Goal: Task Accomplishment & Management: Manage account settings

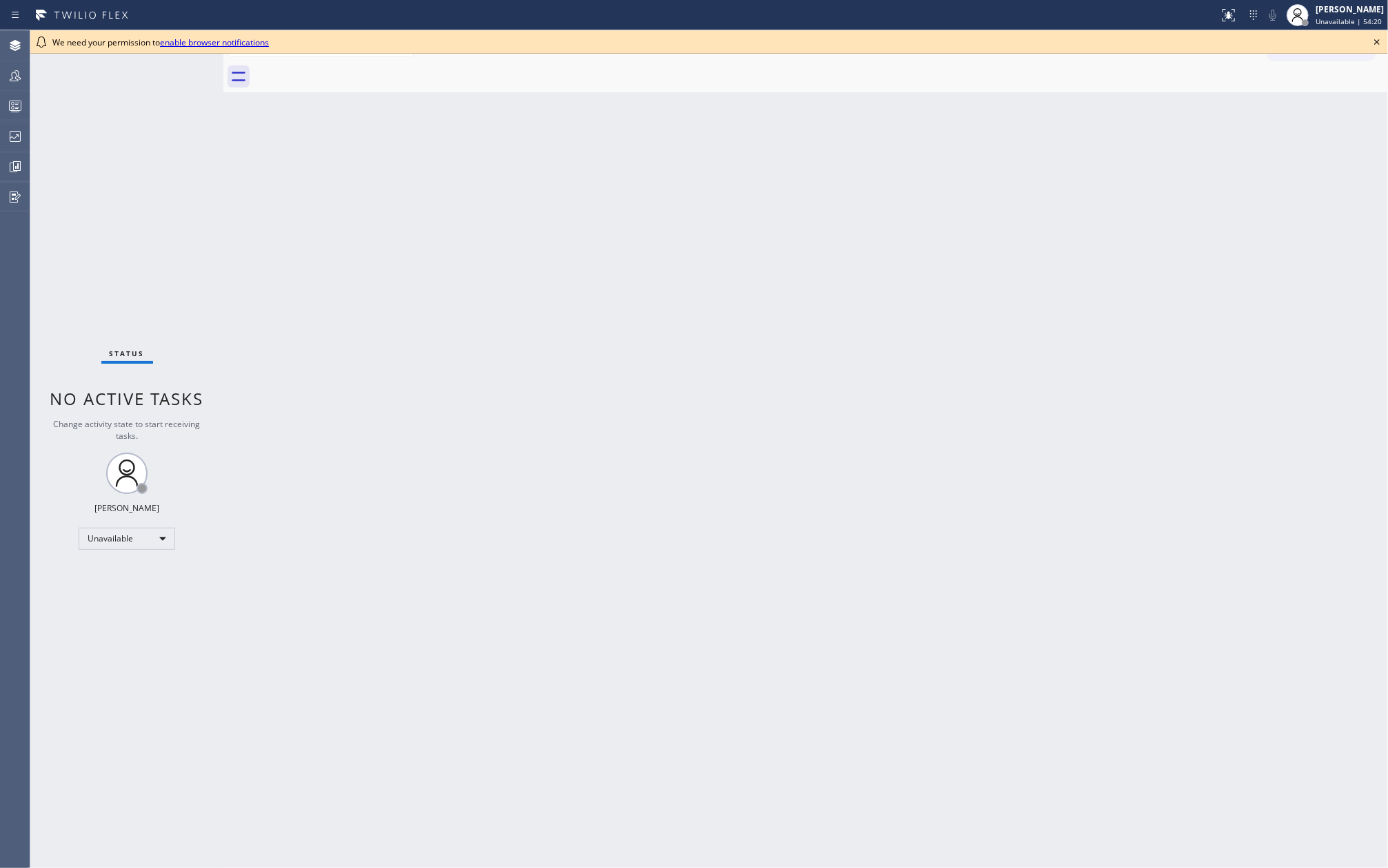
click at [1380, 43] on icon at bounding box center [1376, 41] width 16 height 16
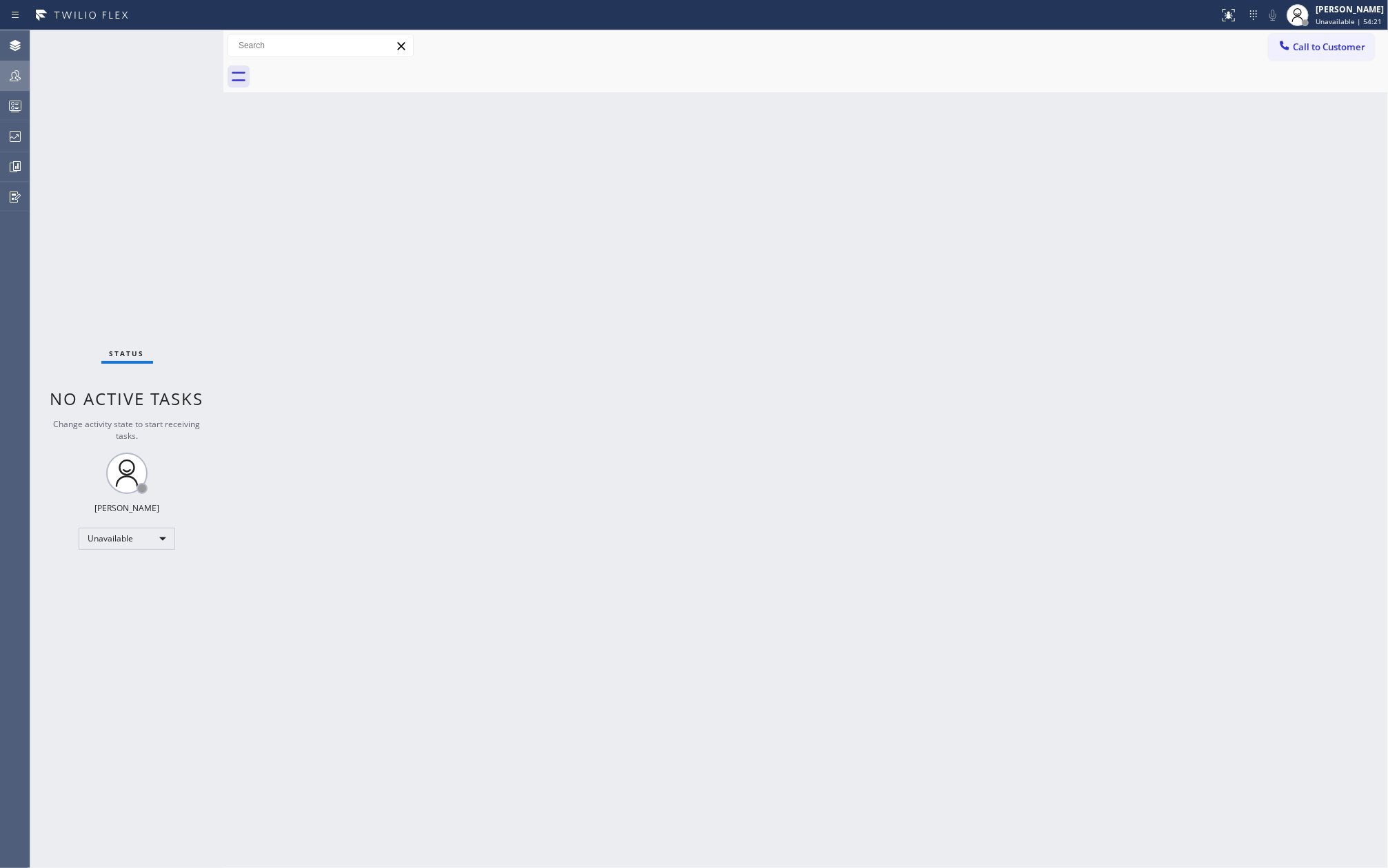
click at [12, 76] on icon at bounding box center [15, 76] width 12 height 11
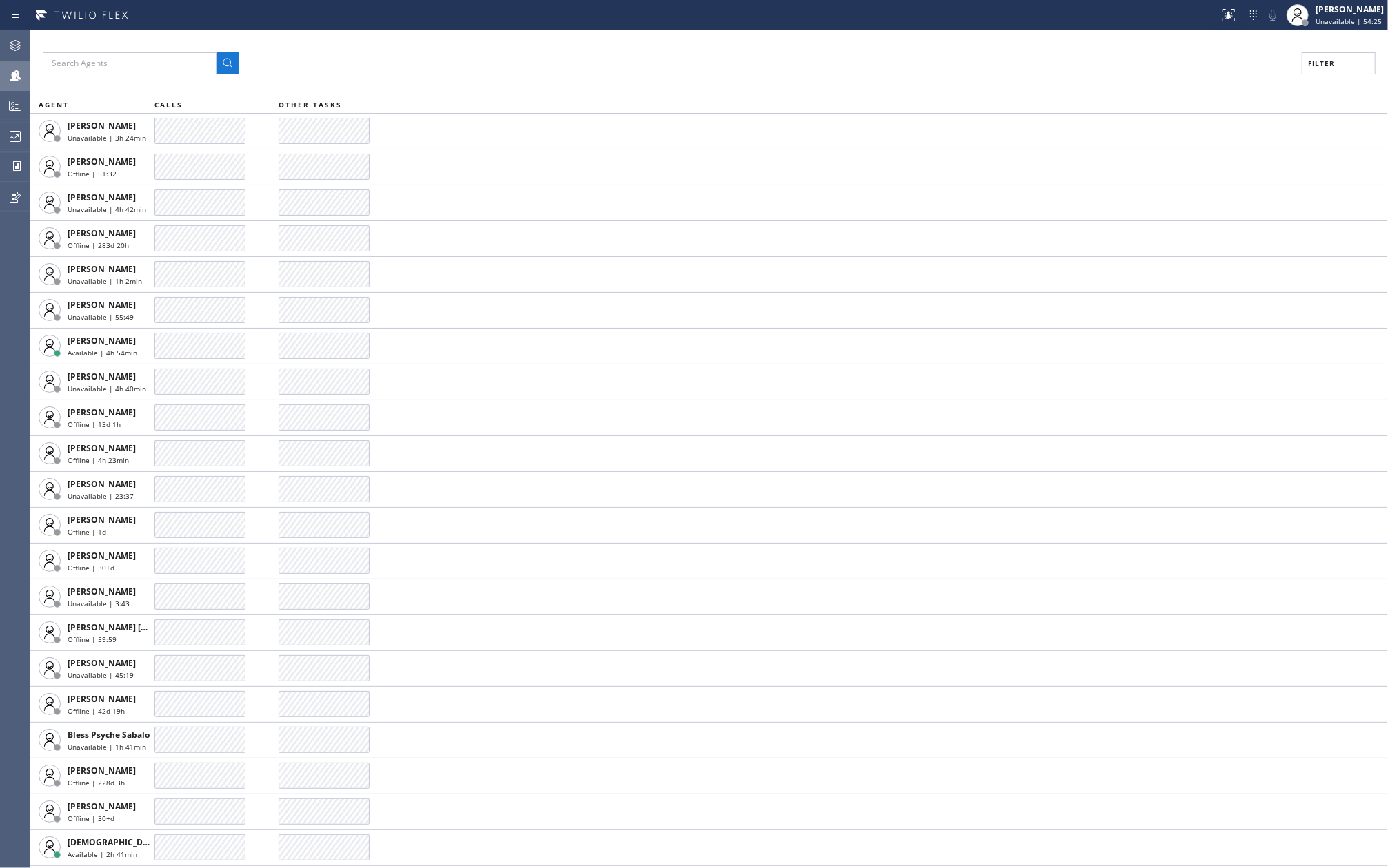
click at [1344, 59] on button "Filter" at bounding box center [1338, 63] width 74 height 22
click at [1195, 161] on input "Available" at bounding box center [1187, 162] width 16 height 16
checkbox input "true"
click at [1308, 81] on span "Apply" at bounding box center [1303, 79] width 28 height 10
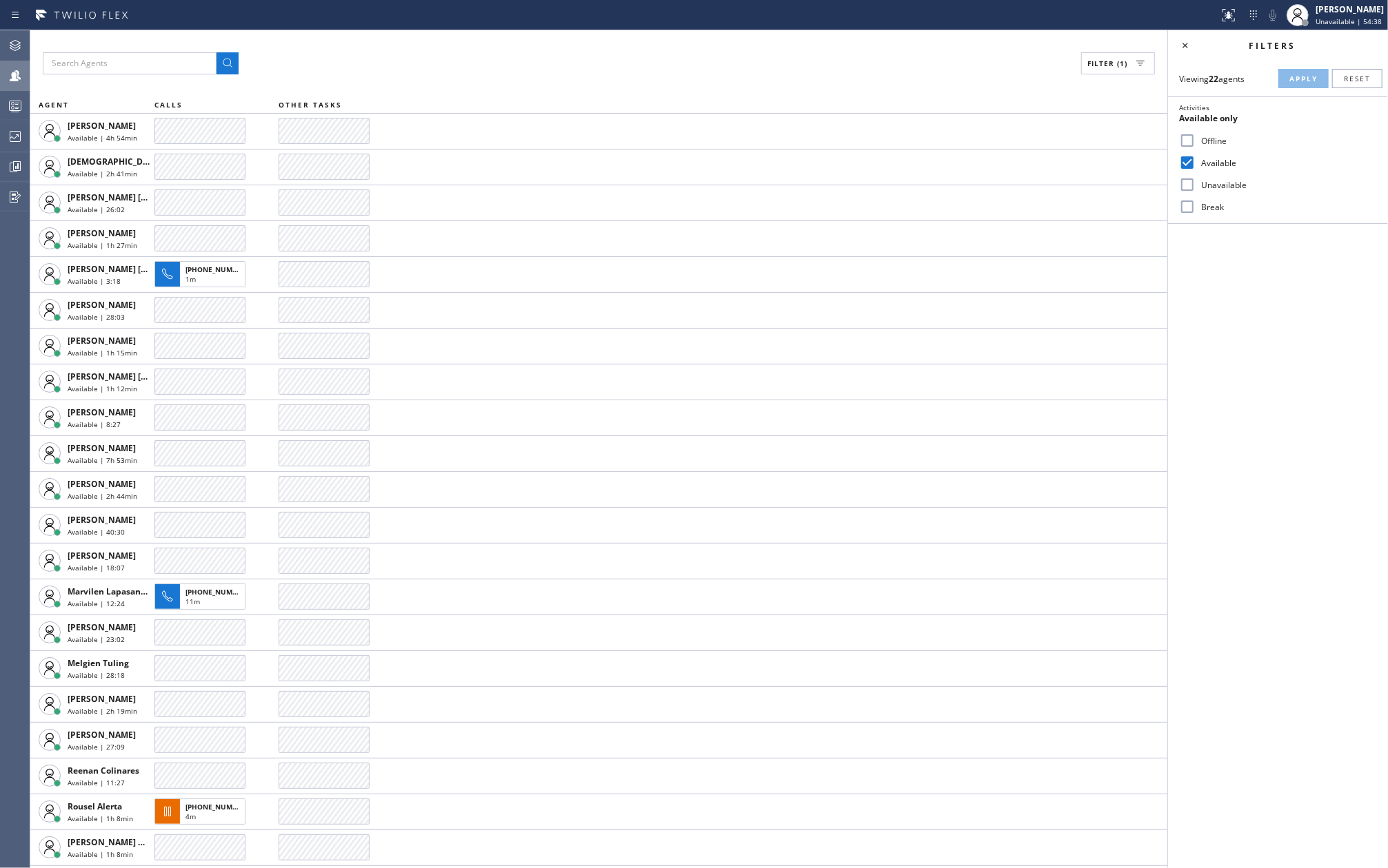
click at [795, 43] on div "Filter (1) AGENT CALLS OTHER TASKS [PERSON_NAME] Available | 4h 54min [PERSON_N…" at bounding box center [599, 449] width 1137 height 838
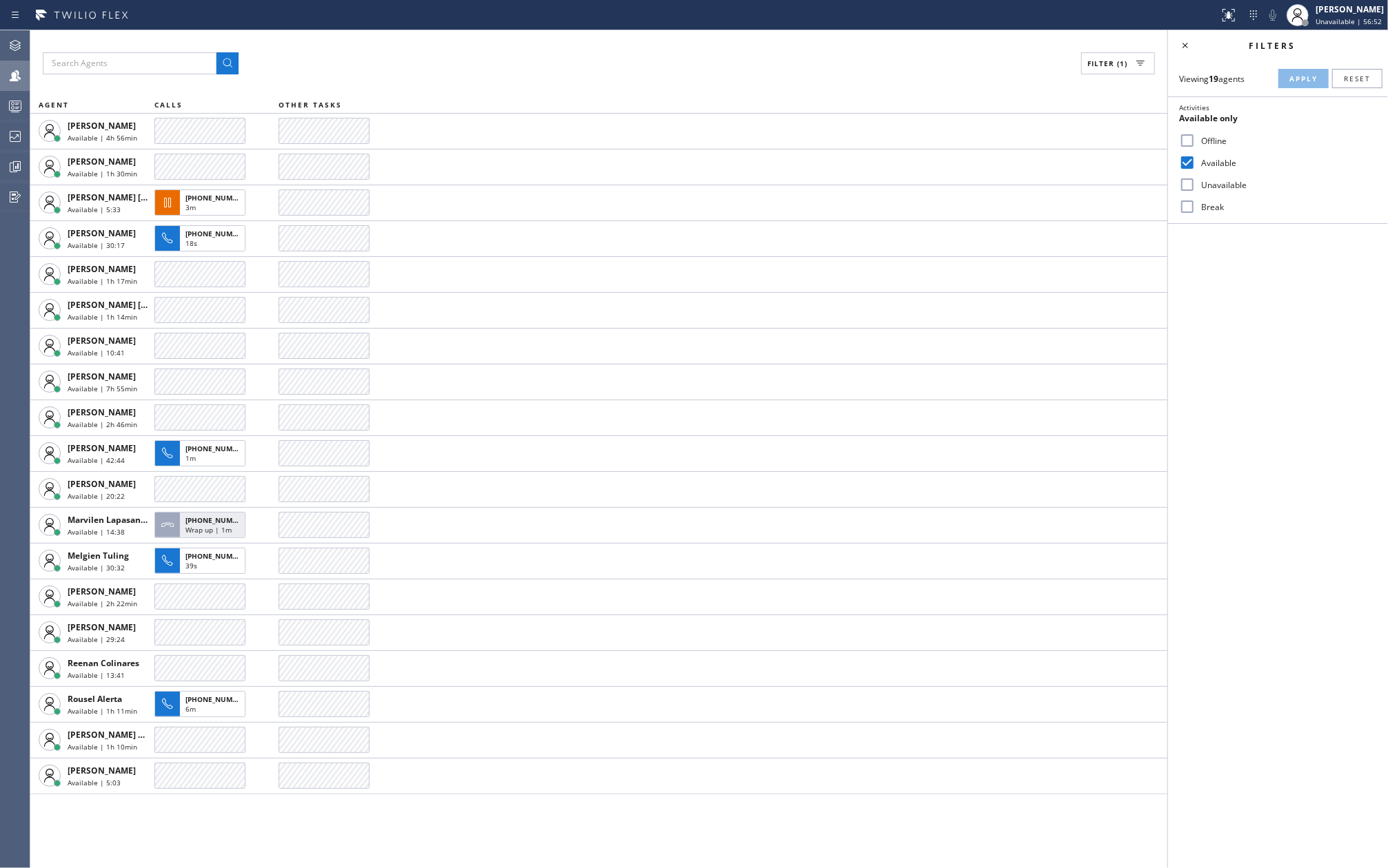
click at [1188, 205] on input "Break" at bounding box center [1187, 206] width 16 height 16
checkbox input "true"
click at [1195, 158] on input "Available" at bounding box center [1187, 162] width 16 height 16
click at [1294, 83] on button "Apply" at bounding box center [1304, 79] width 51 height 19
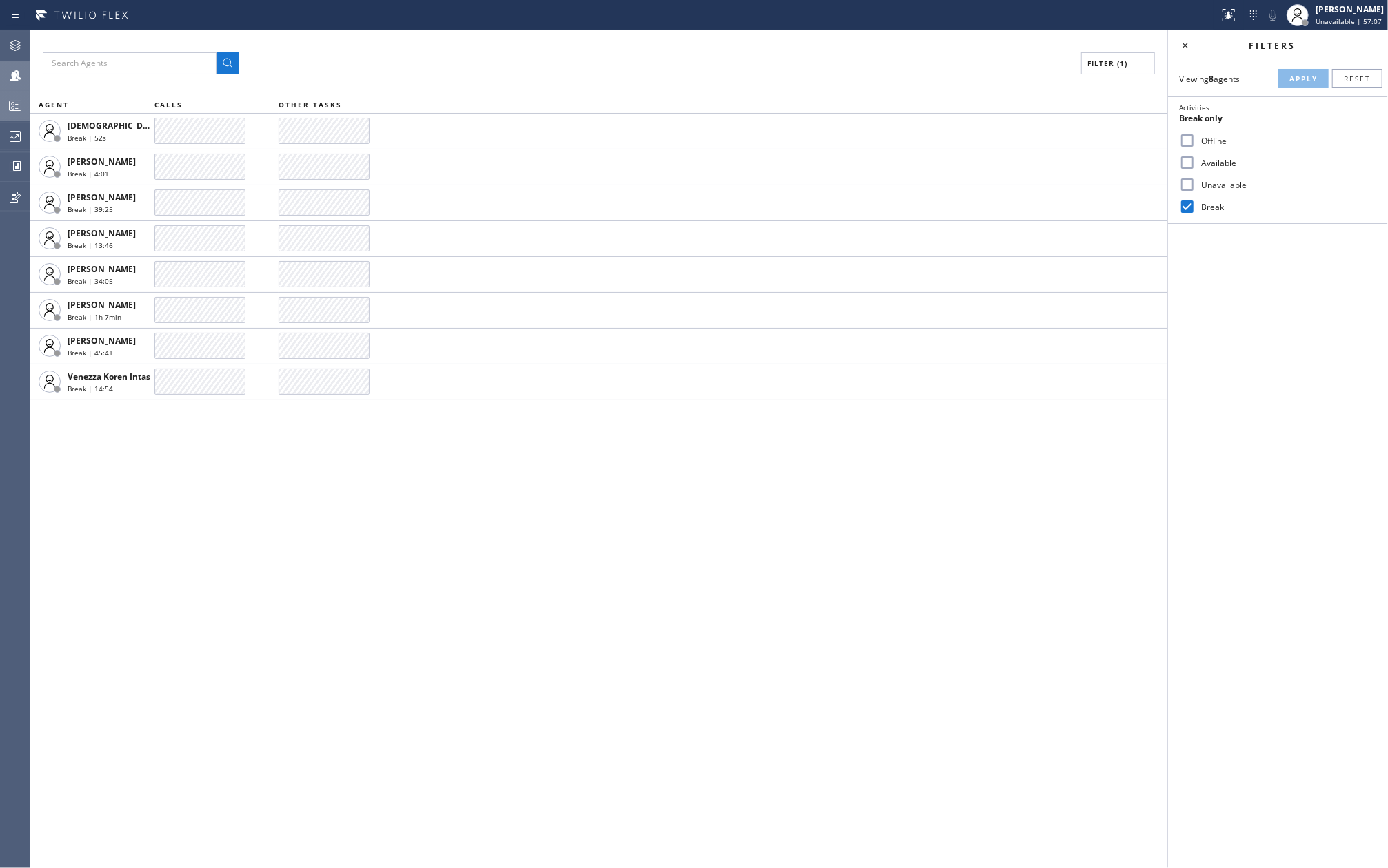
click at [23, 103] on icon at bounding box center [14, 105] width 16 height 16
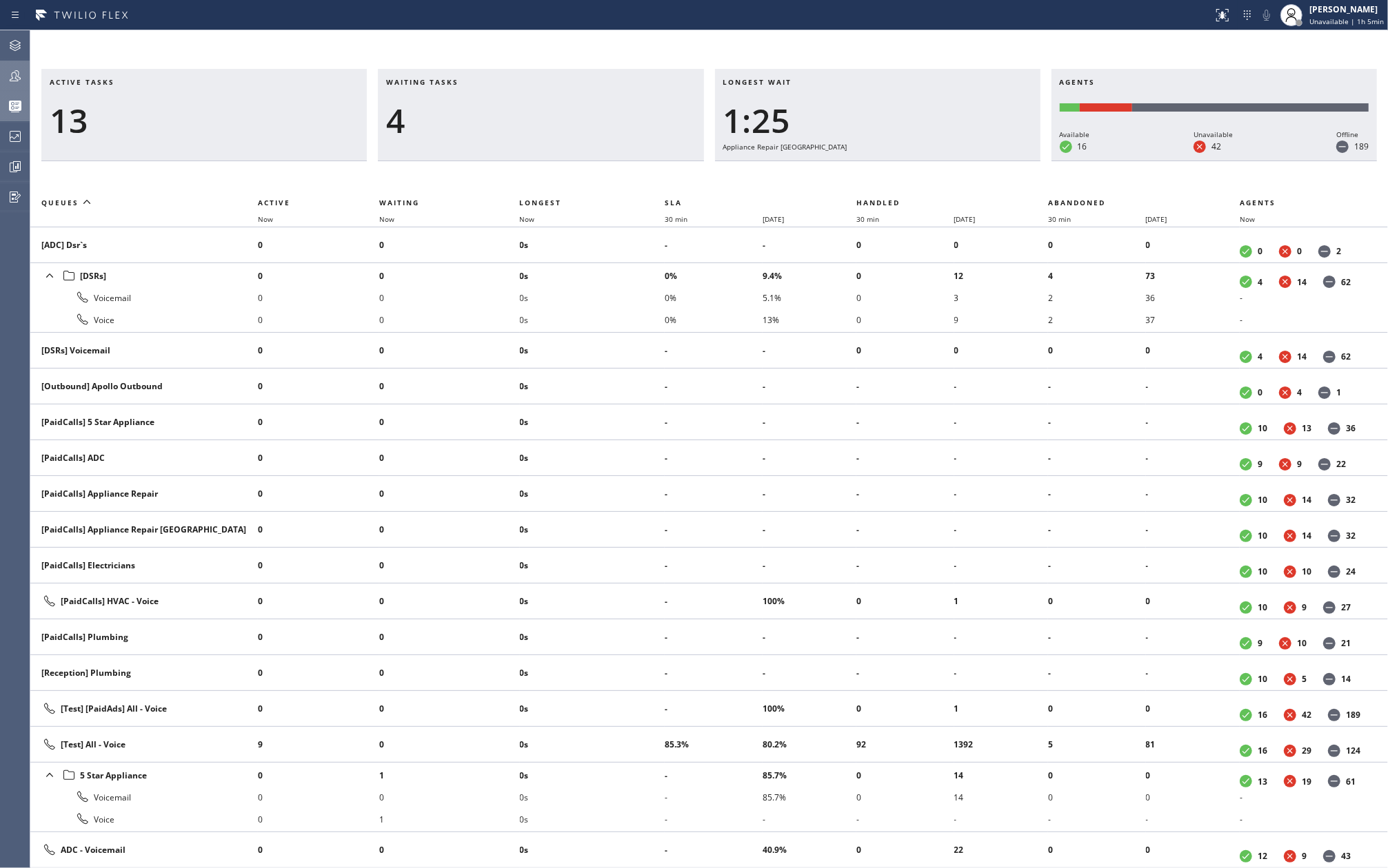
click at [6, 67] on div at bounding box center [15, 75] width 31 height 16
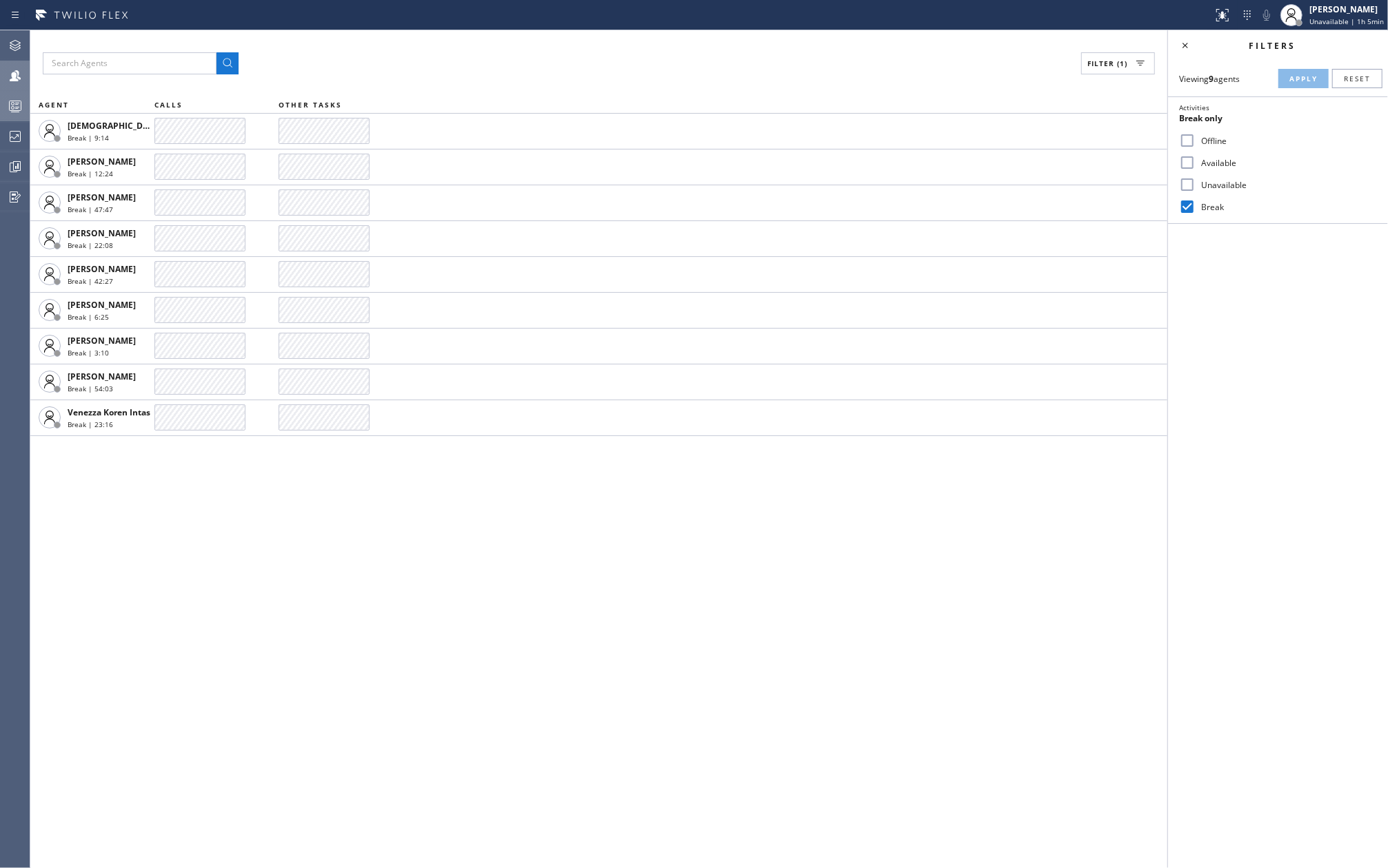
click at [17, 78] on icon at bounding box center [15, 76] width 12 height 11
click at [16, 104] on icon at bounding box center [15, 107] width 8 height 9
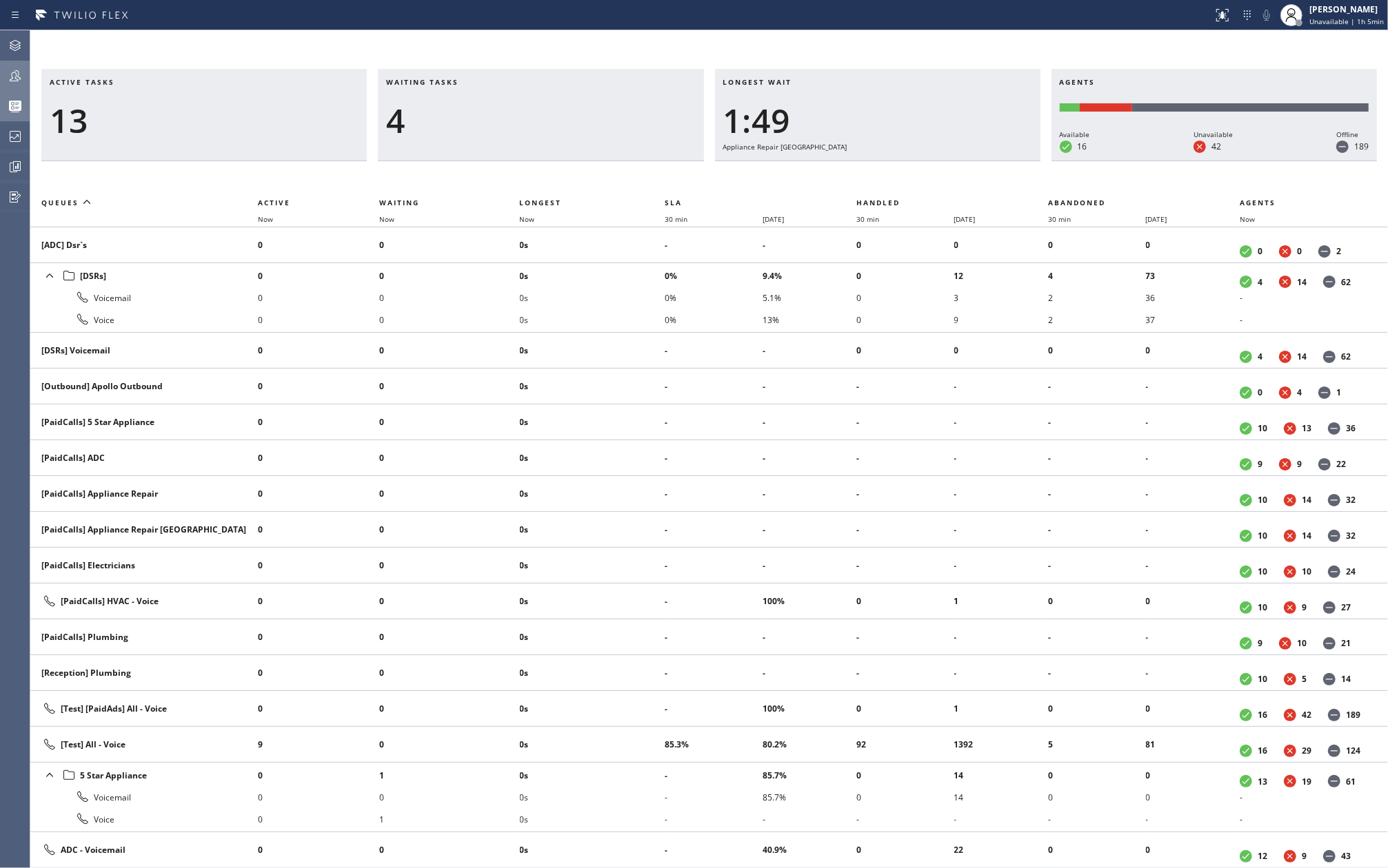
click at [22, 76] on icon at bounding box center [14, 75] width 16 height 16
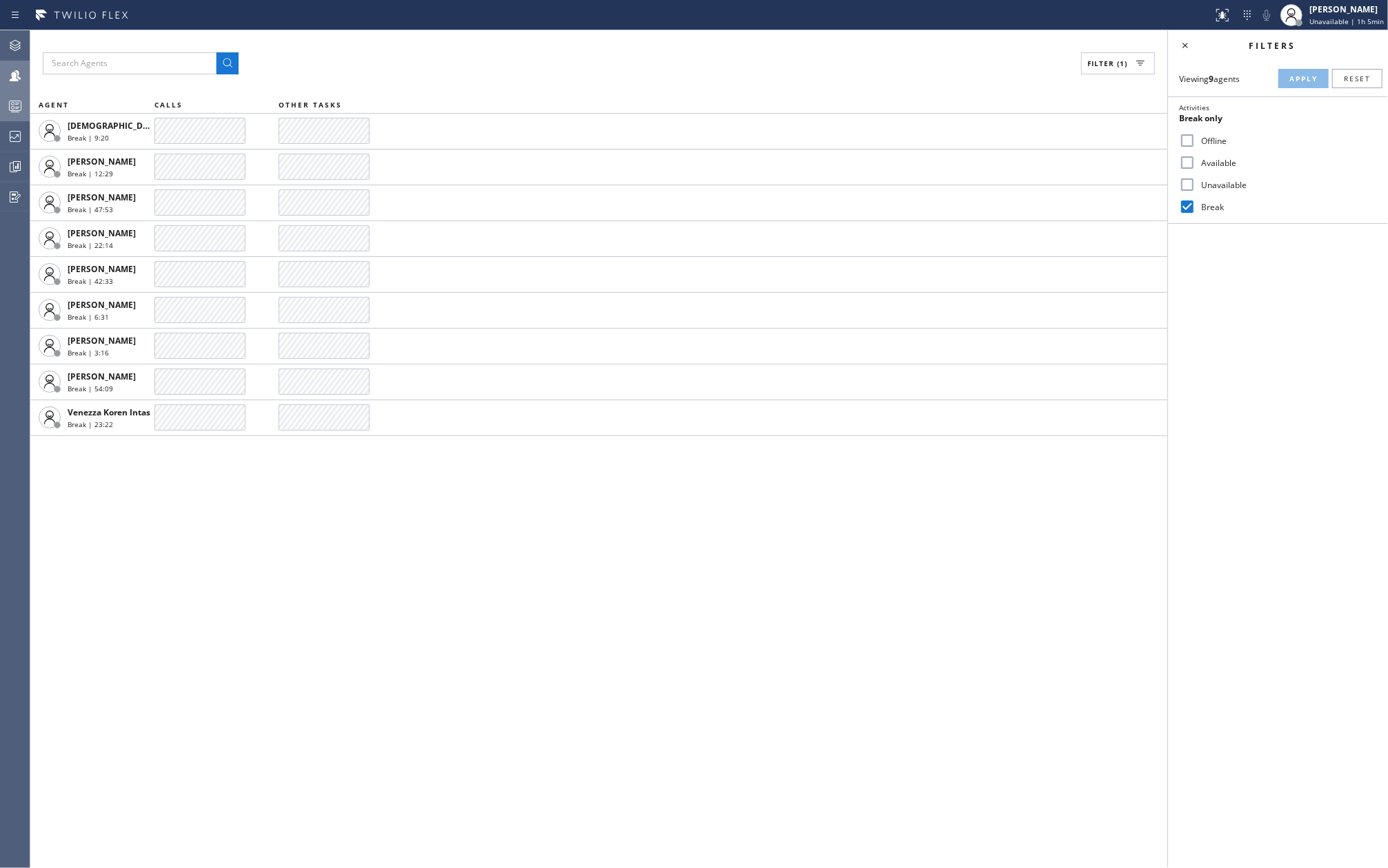
click at [1188, 164] on input "Available" at bounding box center [1187, 162] width 16 height 16
checkbox input "true"
click at [1297, 78] on span "Apply" at bounding box center [1303, 79] width 28 height 10
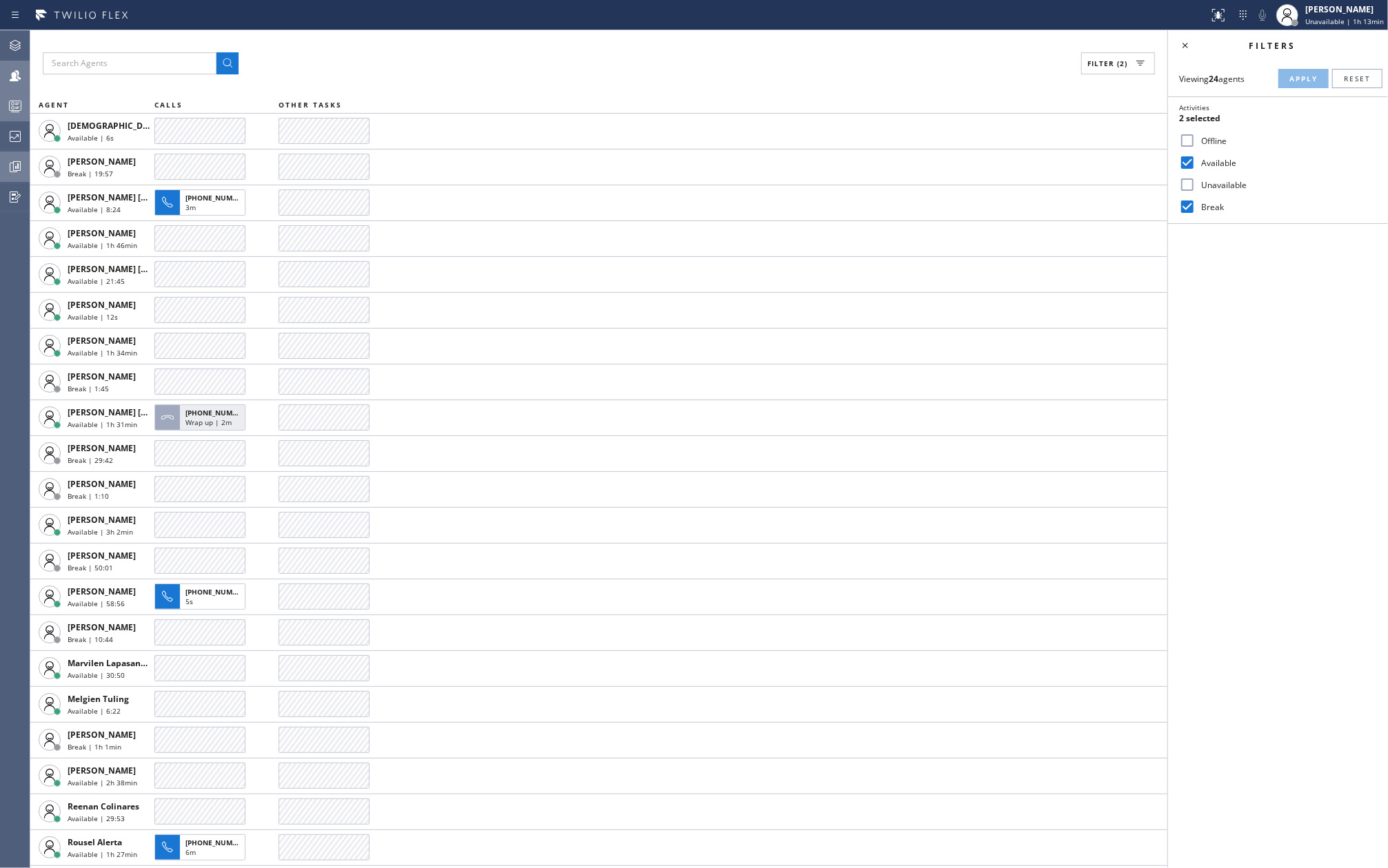
click at [12, 167] on icon at bounding box center [14, 166] width 16 height 16
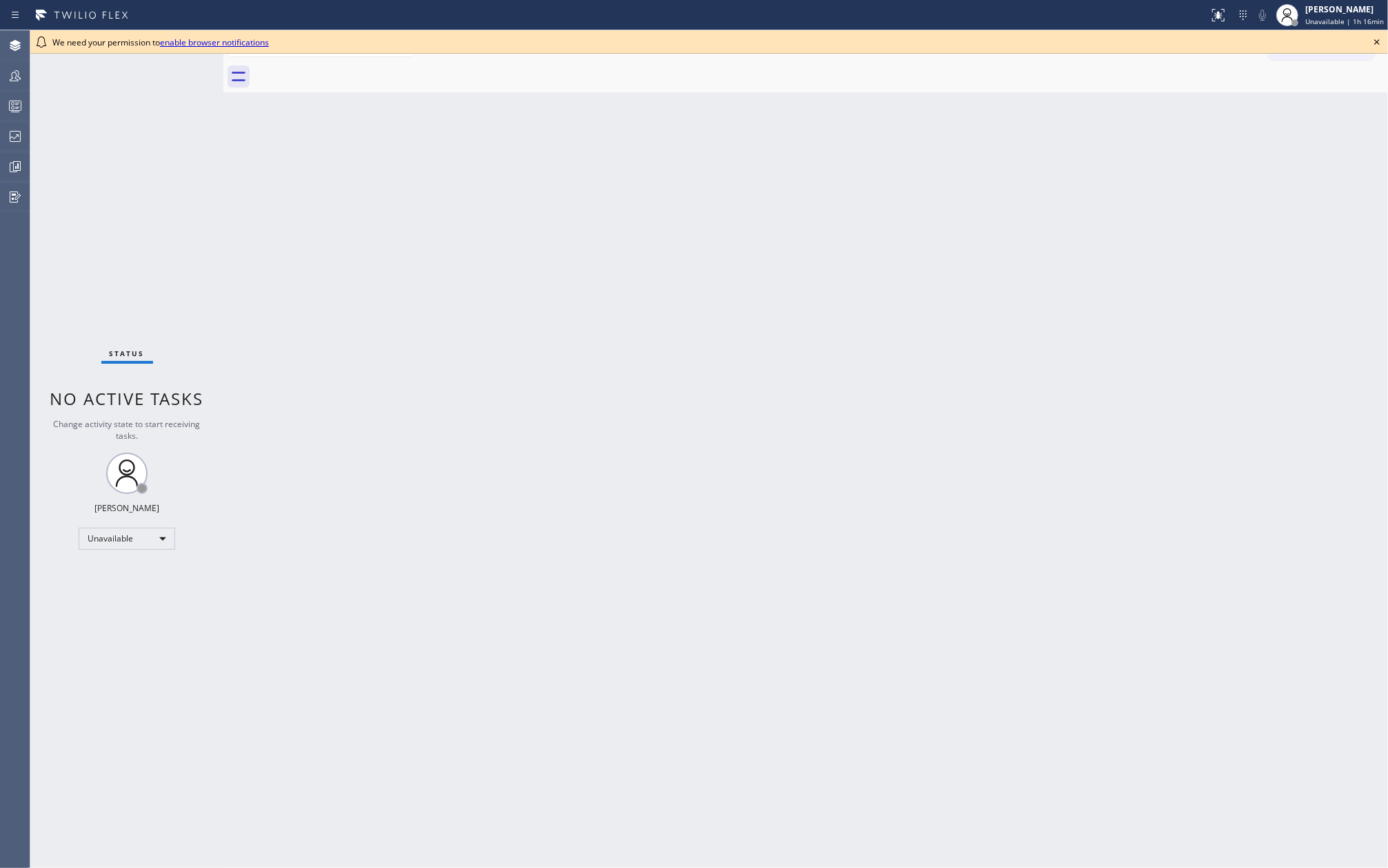
click at [755, 274] on div "Back to Dashboard Change Sender ID Customers Technicians Select a contact Outbo…" at bounding box center [805, 449] width 1165 height 838
click at [1375, 36] on icon at bounding box center [1376, 41] width 16 height 16
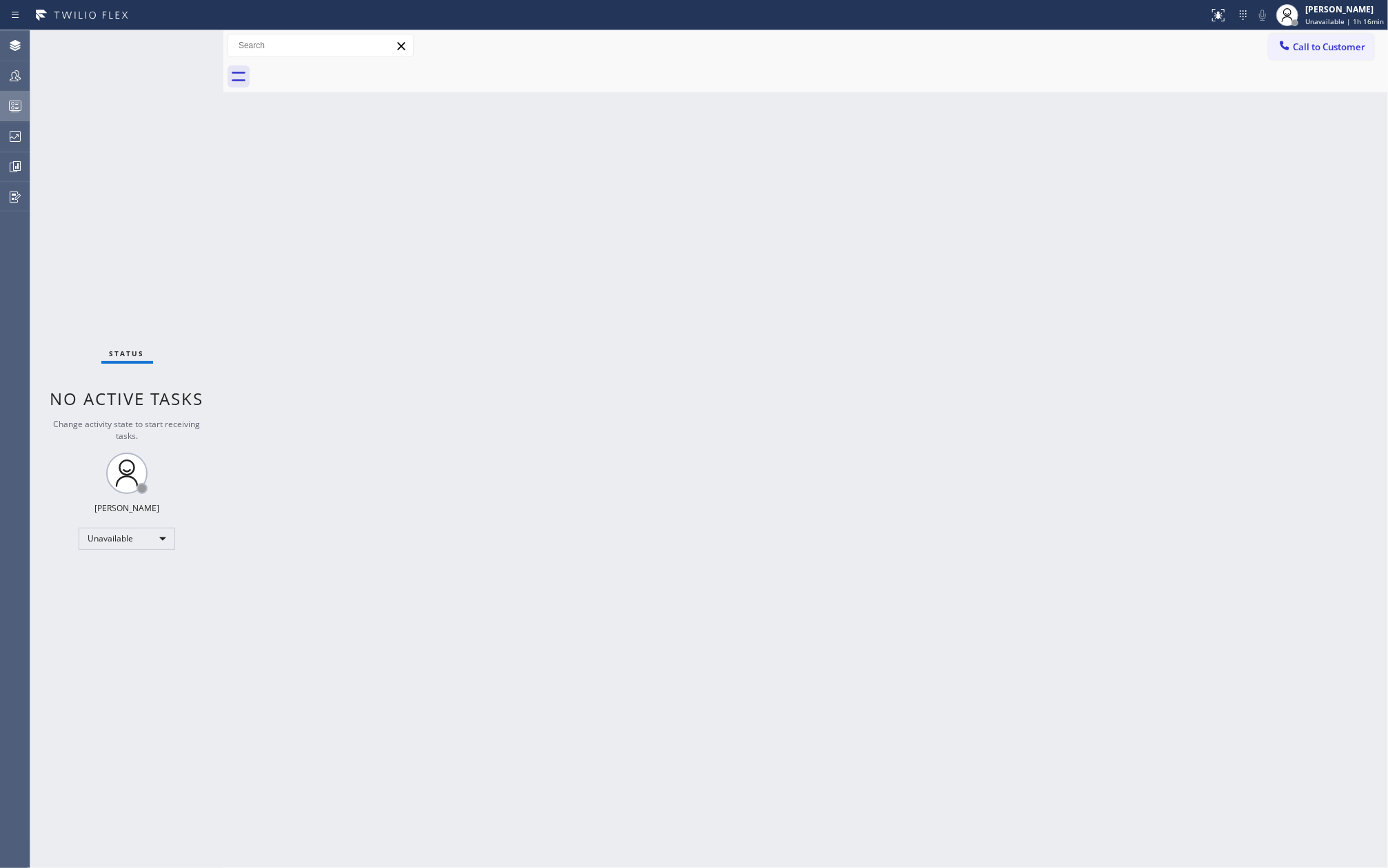
click at [23, 106] on div at bounding box center [15, 105] width 31 height 16
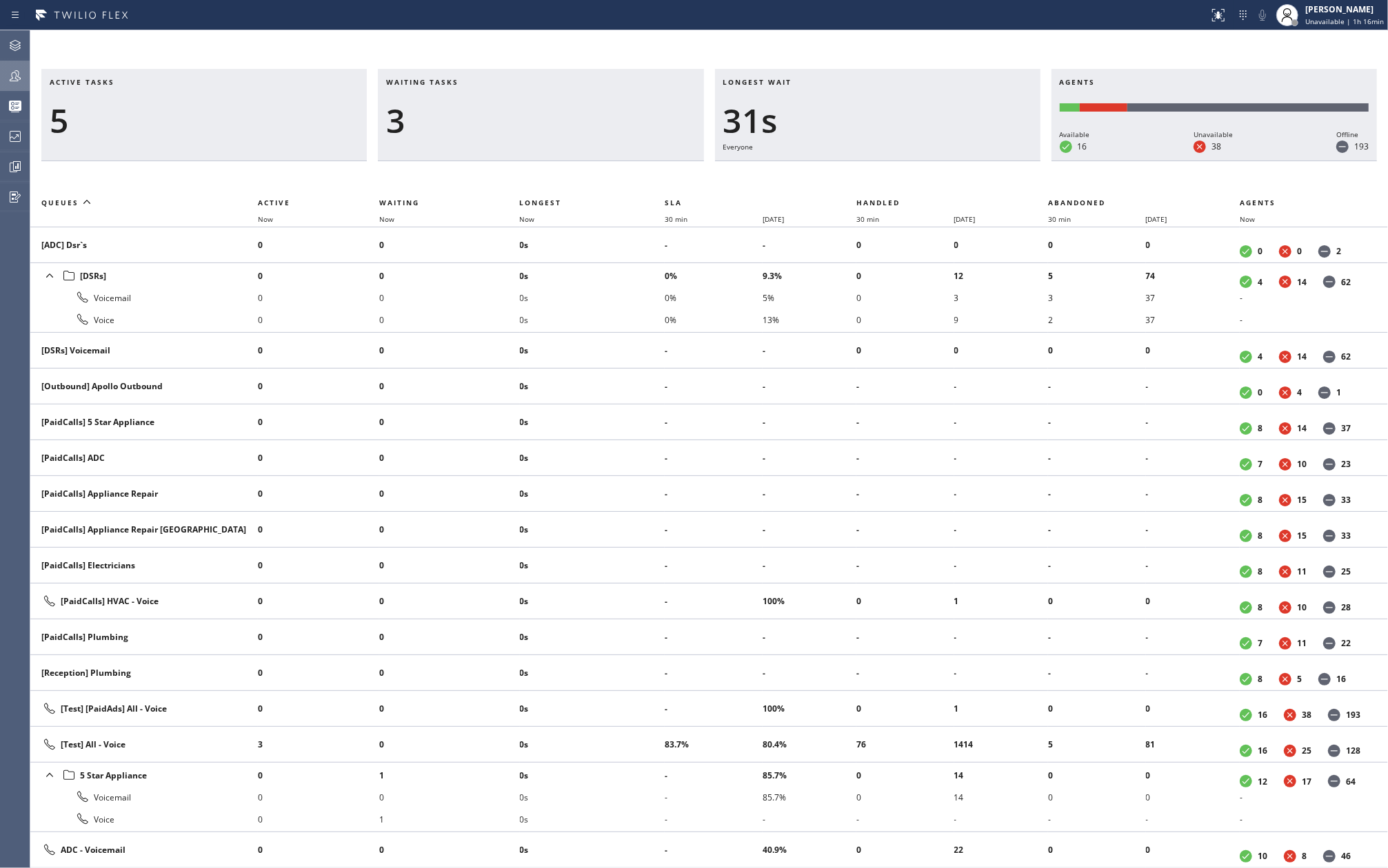
click at [19, 75] on icon at bounding box center [14, 75] width 16 height 16
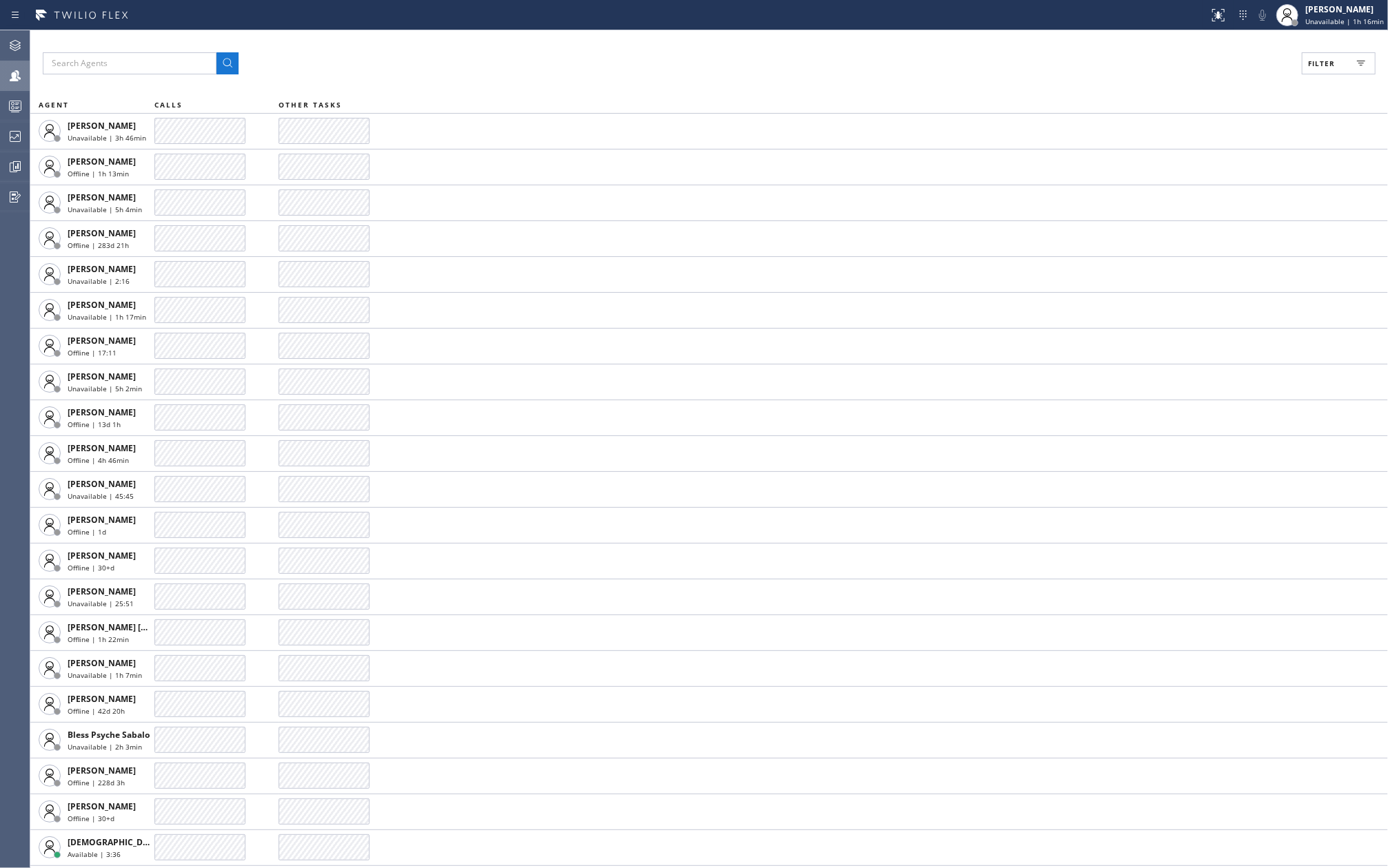
click at [1322, 58] on span "Filter" at bounding box center [1322, 63] width 27 height 10
click at [1189, 163] on input "Available" at bounding box center [1187, 162] width 16 height 16
checkbox input "true"
click at [1291, 74] on span "Apply" at bounding box center [1303, 79] width 28 height 10
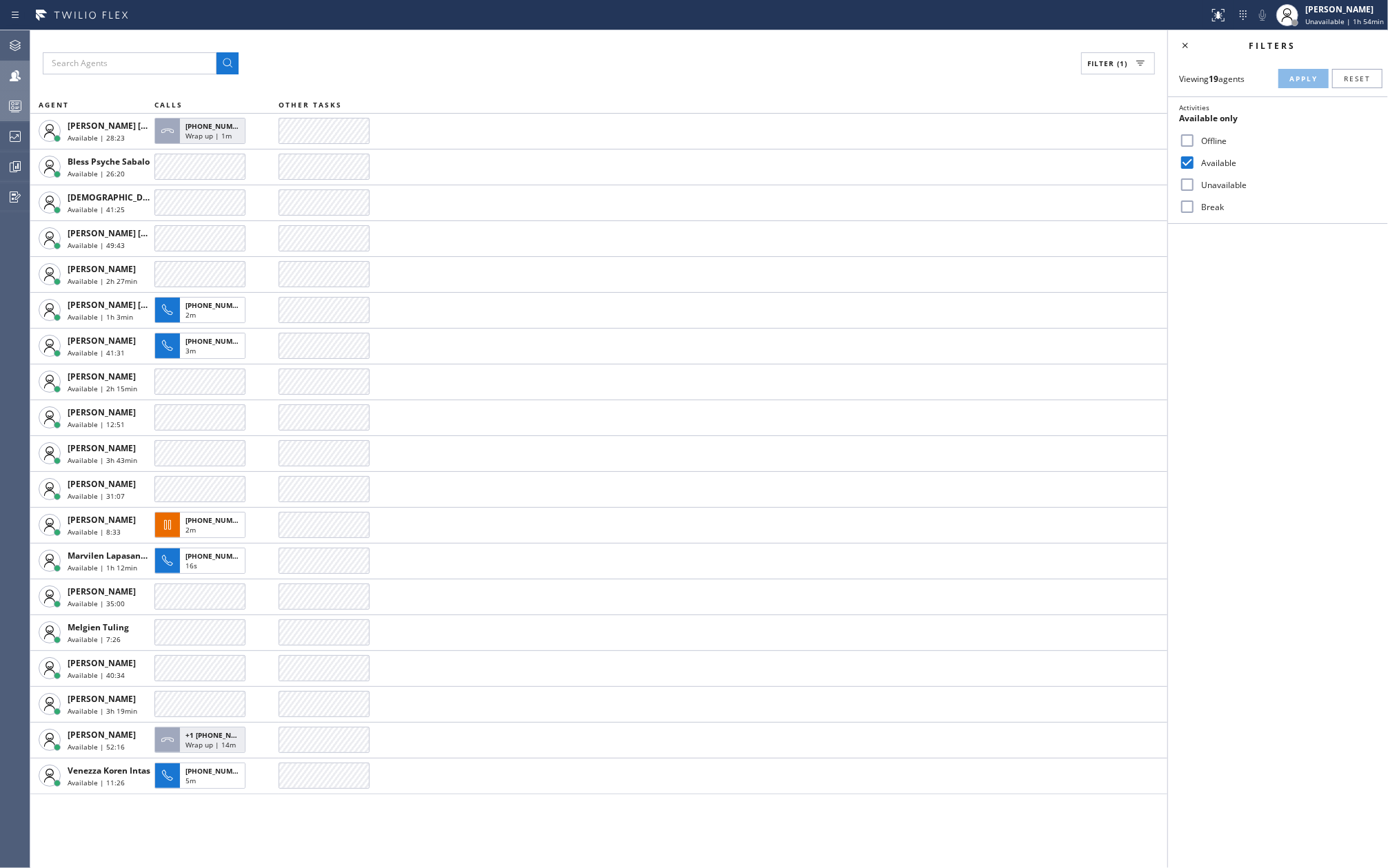
click at [9, 100] on icon at bounding box center [14, 105] width 16 height 16
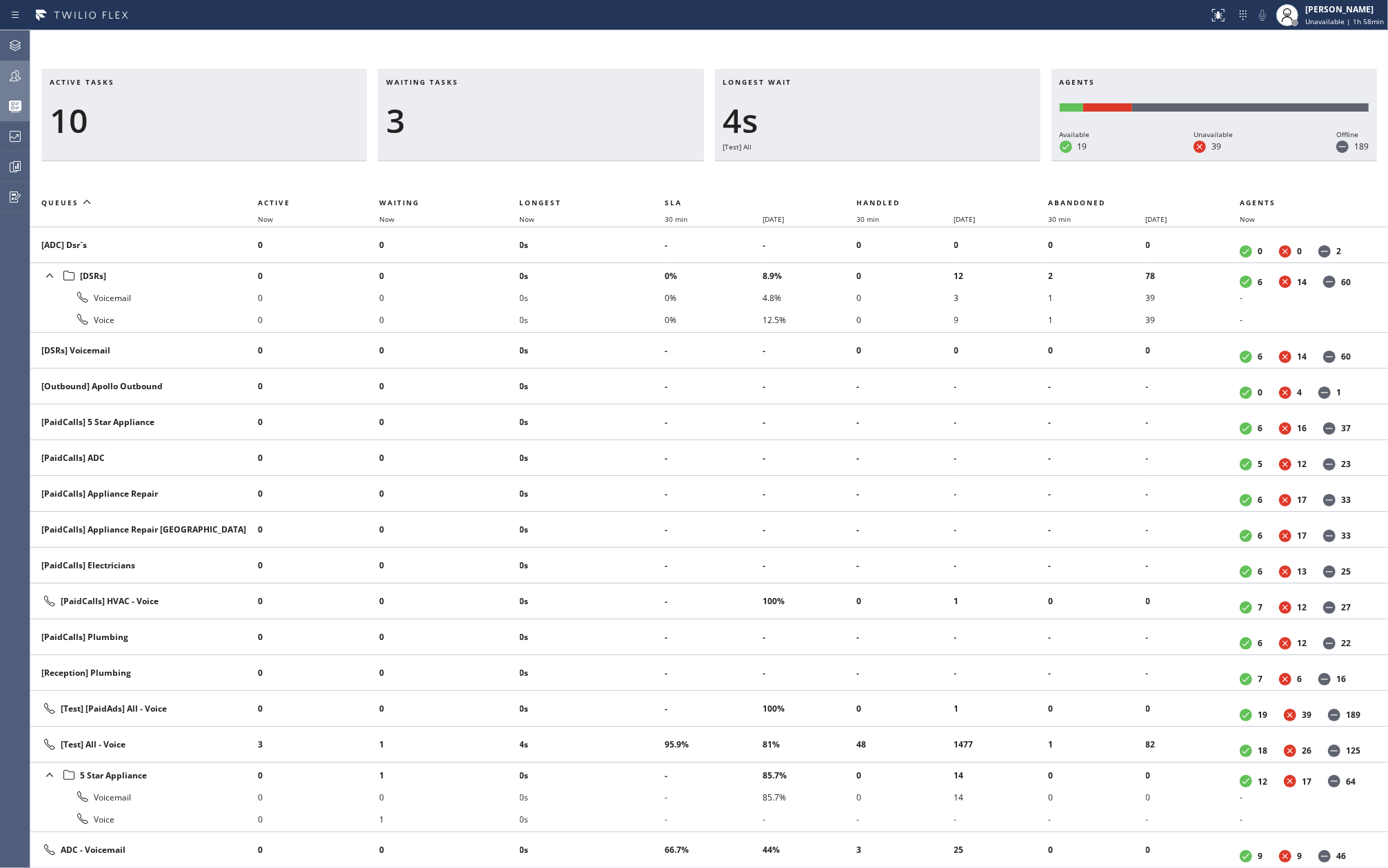
click at [12, 81] on icon at bounding box center [14, 75] width 16 height 16
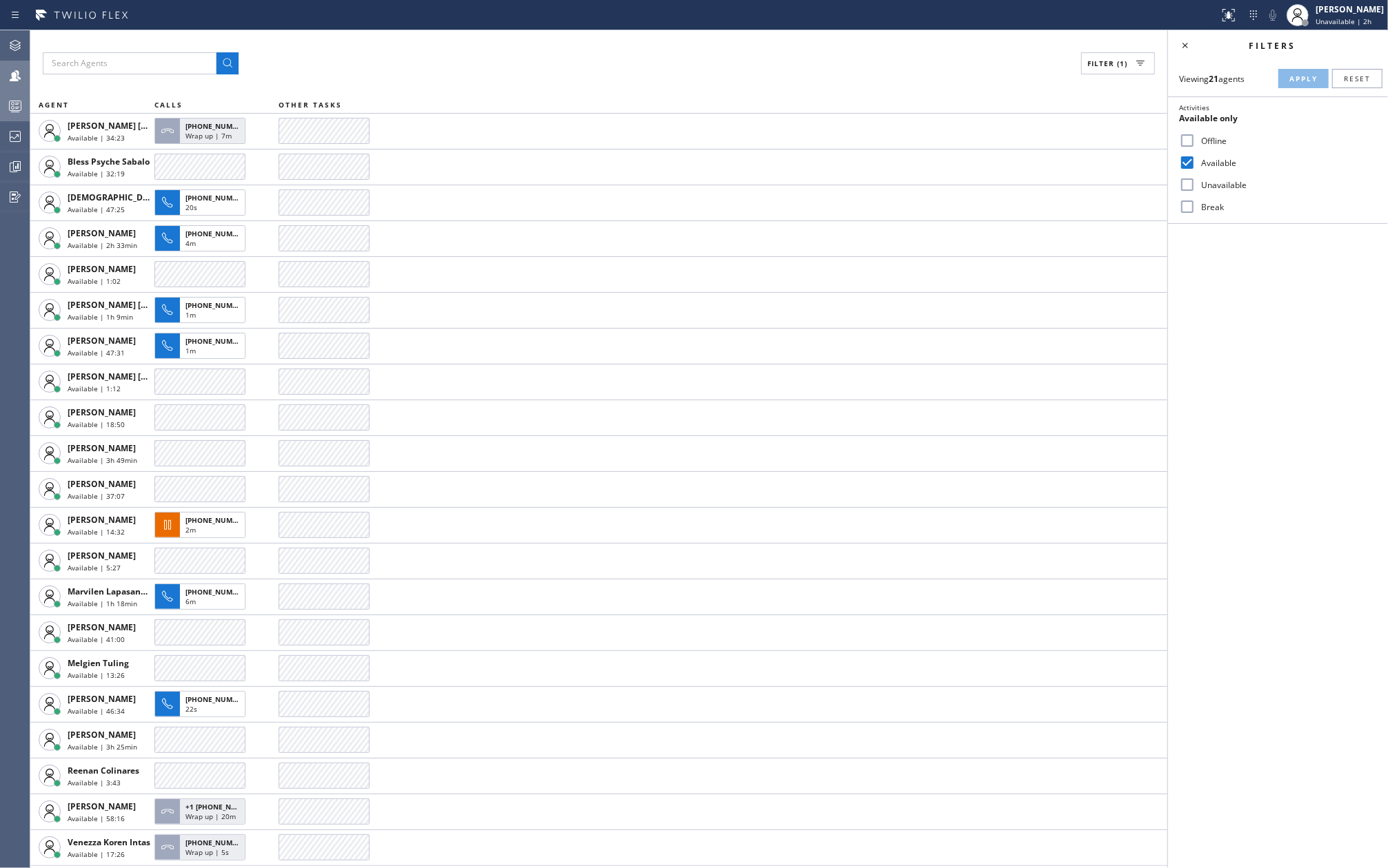
click at [10, 102] on rect at bounding box center [15, 106] width 12 height 10
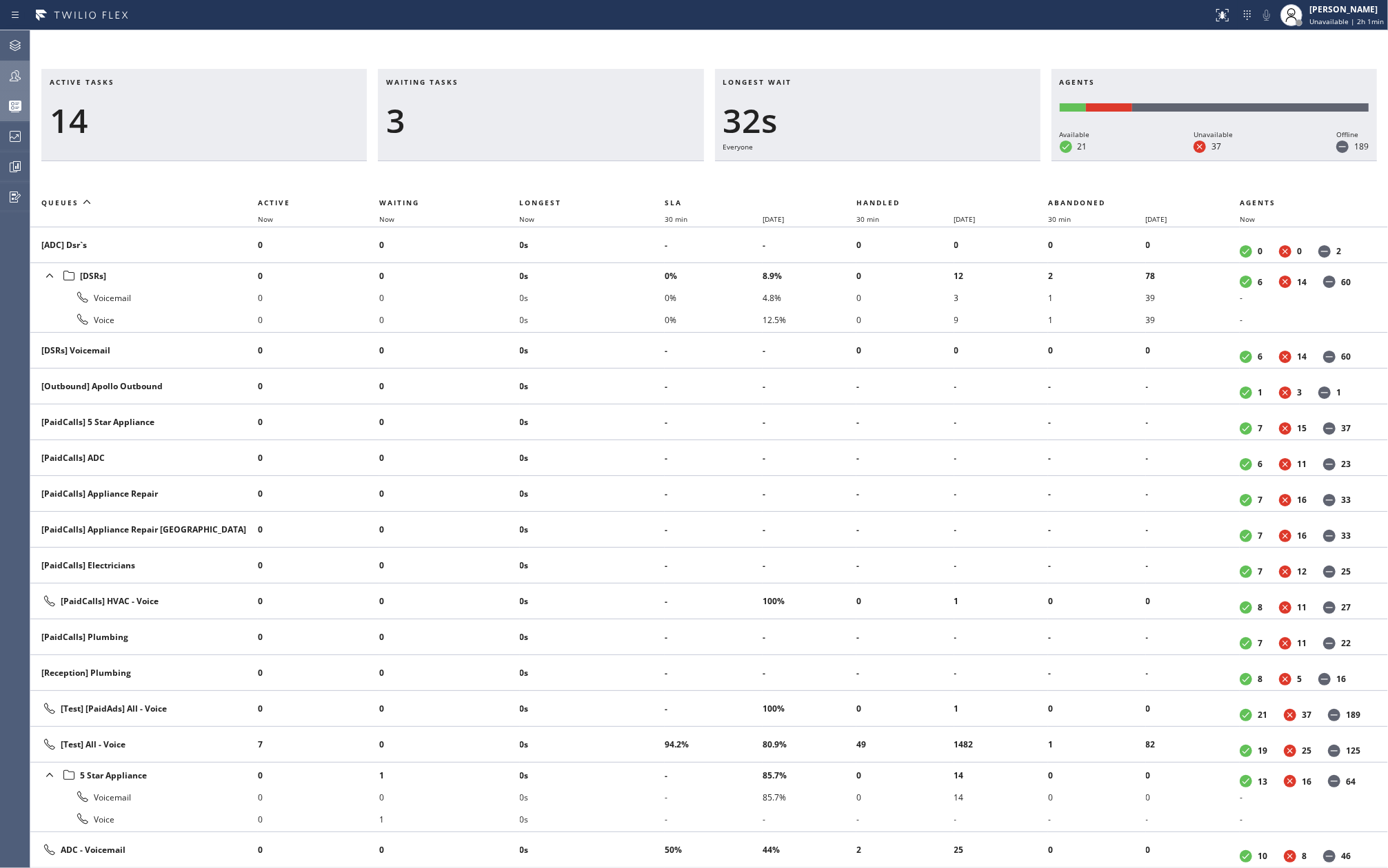
click at [889, 36] on div "Active tasks 14 Waiting tasks 3 Longest wait 32s Everyone Agents Available 21 U…" at bounding box center [709, 449] width 1357 height 838
click at [14, 164] on icon at bounding box center [14, 166] width 16 height 16
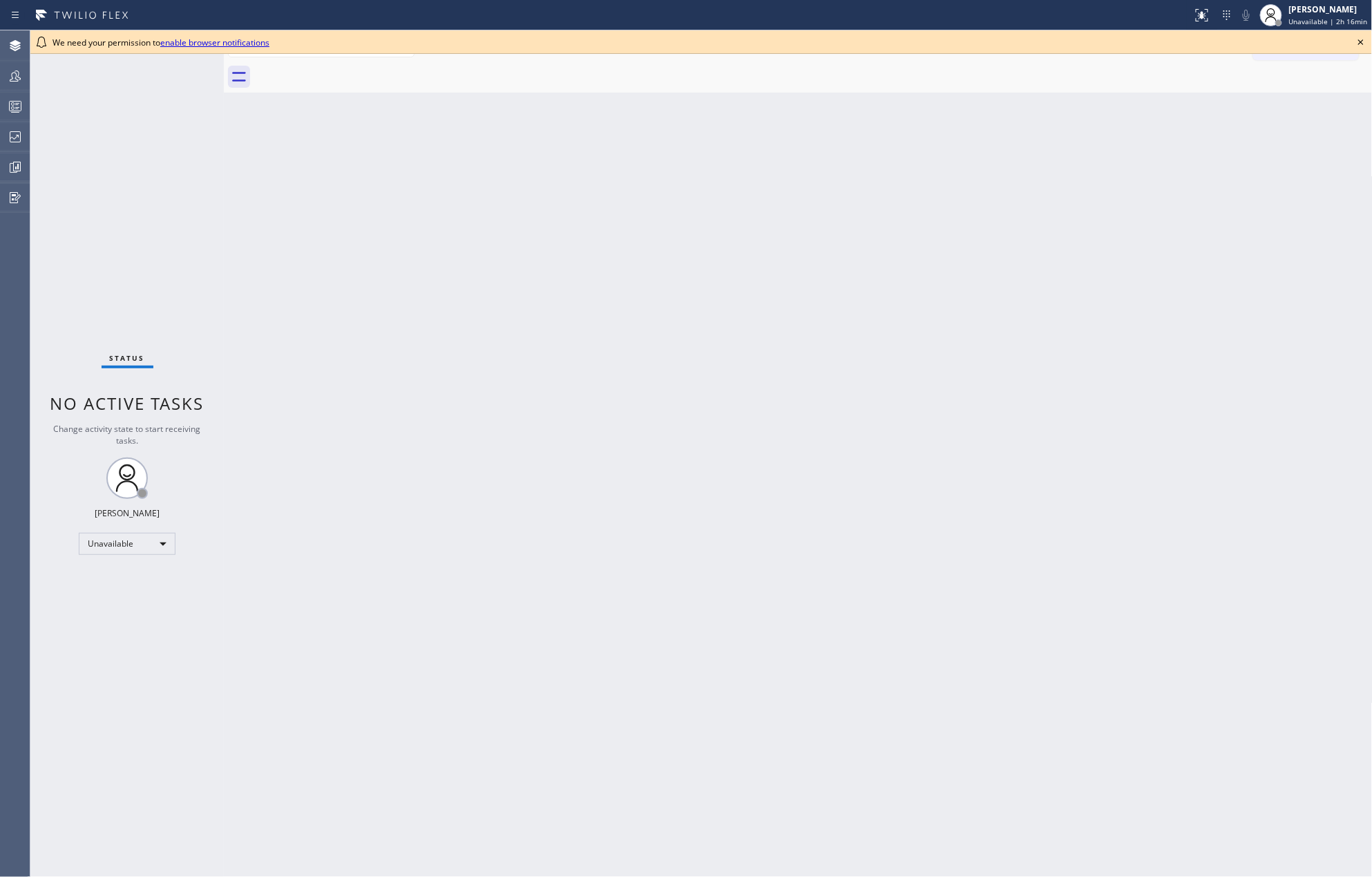
click at [849, 322] on div "Back to Dashboard Change Sender ID Customers Technicians Select a contact Outbo…" at bounding box center [798, 453] width 1148 height 846
click at [1358, 37] on icon at bounding box center [1360, 41] width 16 height 16
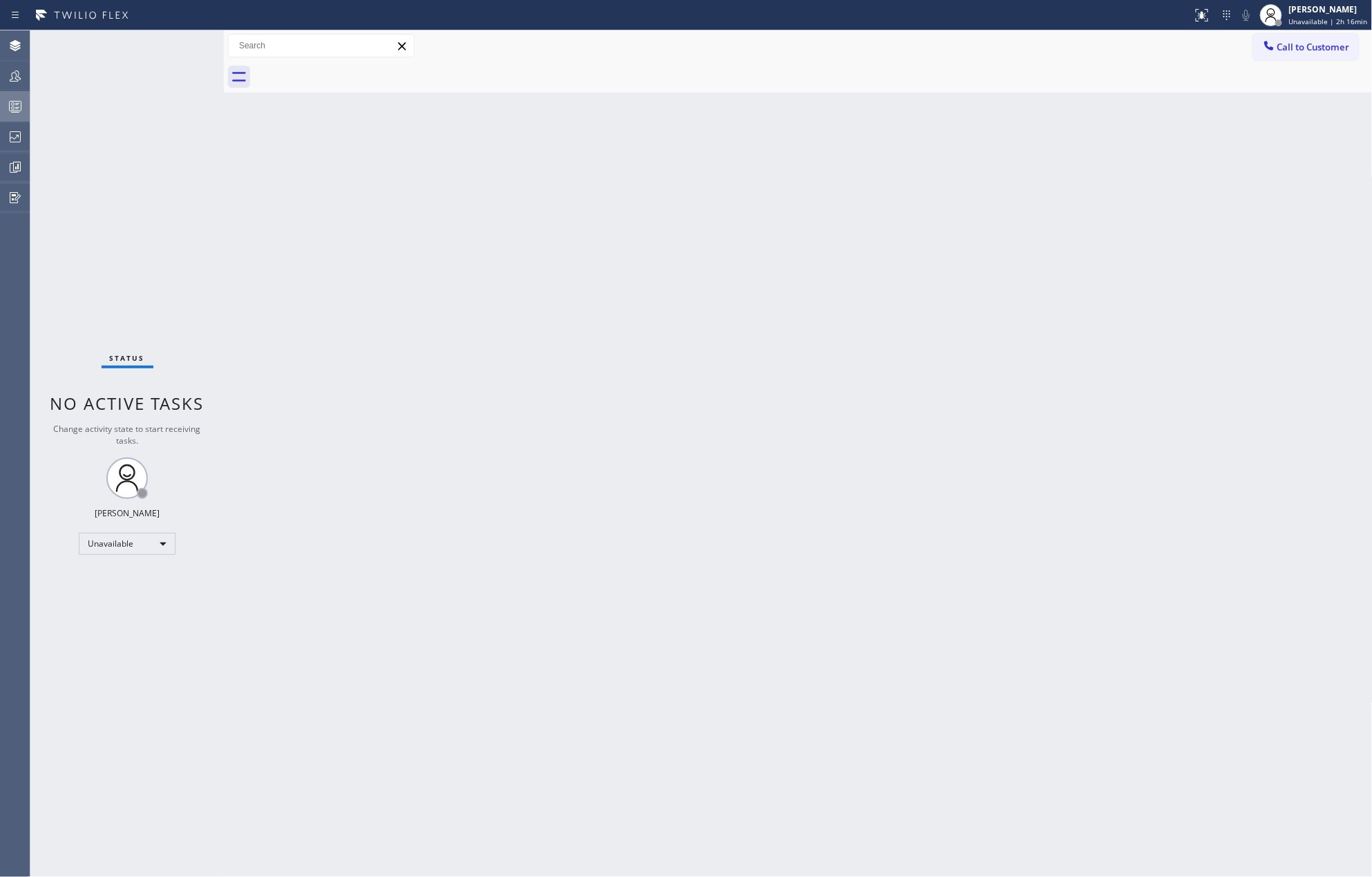
click at [21, 102] on rect at bounding box center [15, 107] width 12 height 10
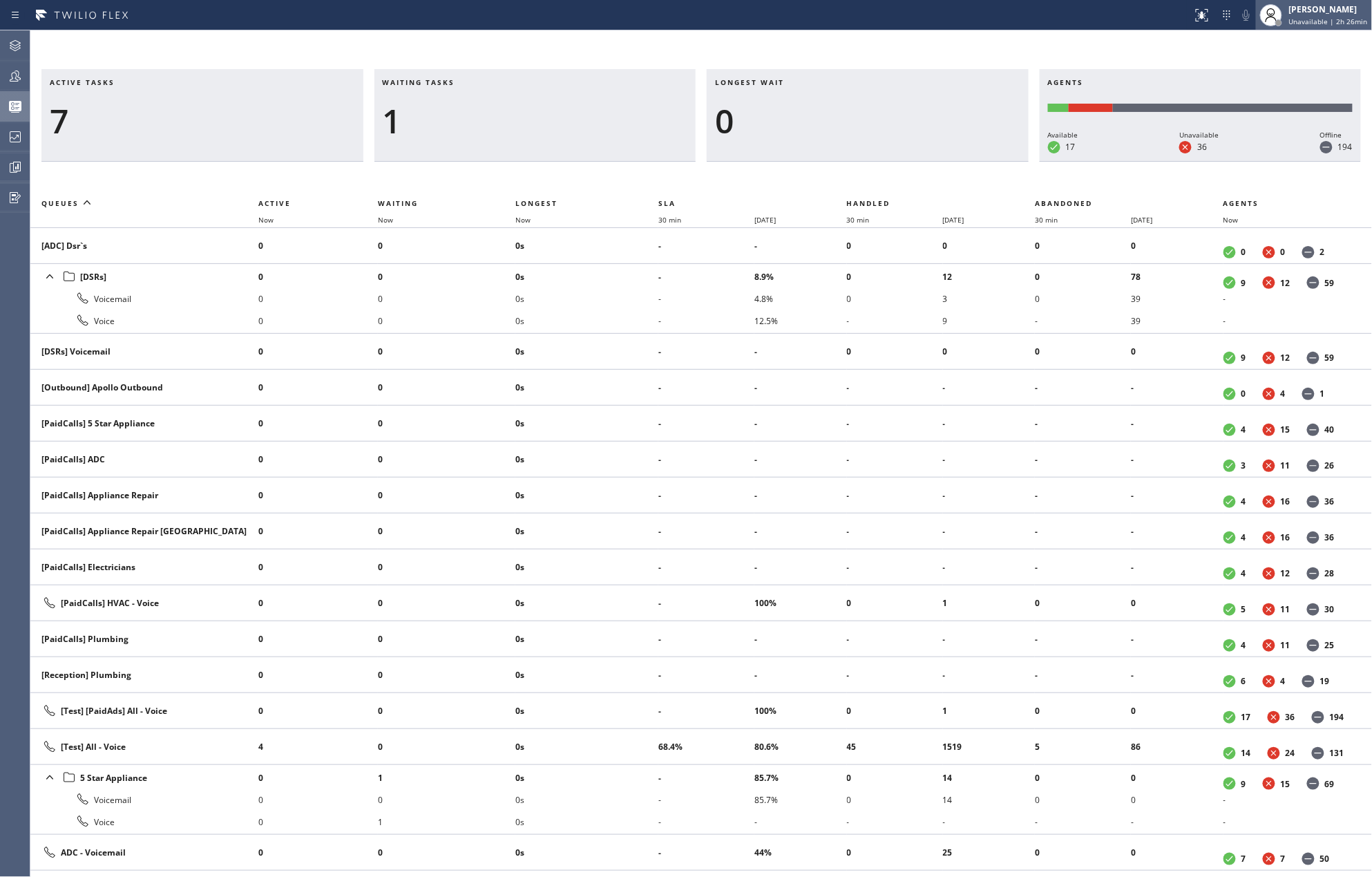
click at [1301, 15] on div "Jovelle Tadle Unavailable | 2h 26min" at bounding box center [1328, 14] width 85 height 24
click at [1279, 54] on button "Offline" at bounding box center [1303, 55] width 138 height 18
click at [385, 39] on div "Active tasks 7 Waiting tasks 3 Longest wait 21s Everyone Agents Available 18 Un…" at bounding box center [701, 453] width 1341 height 846
click at [1296, 10] on div at bounding box center [1282, 15] width 31 height 31
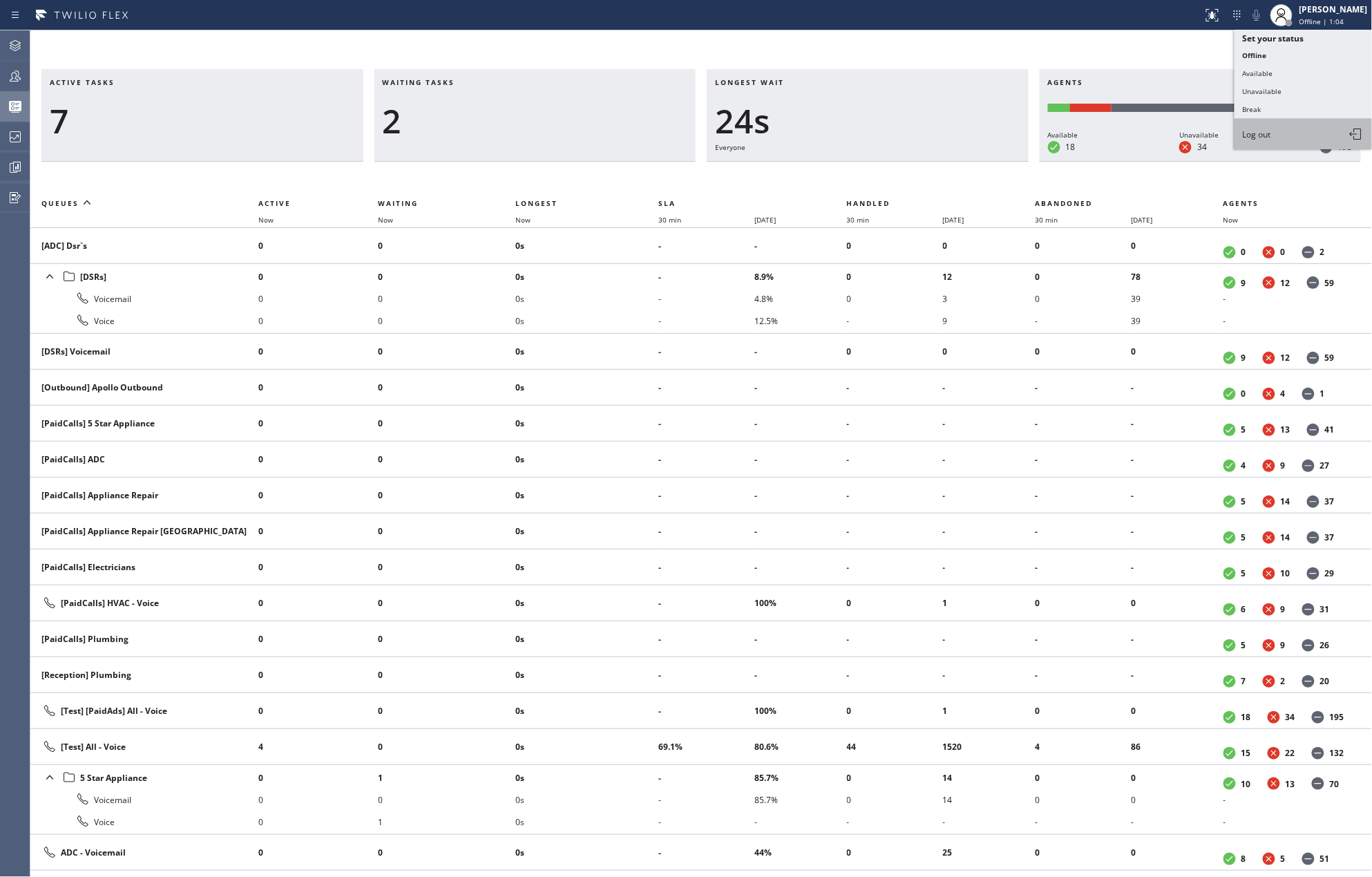
click at [1258, 134] on span "Log out" at bounding box center [1256, 134] width 28 height 12
